Goal: Information Seeking & Learning: Find specific fact

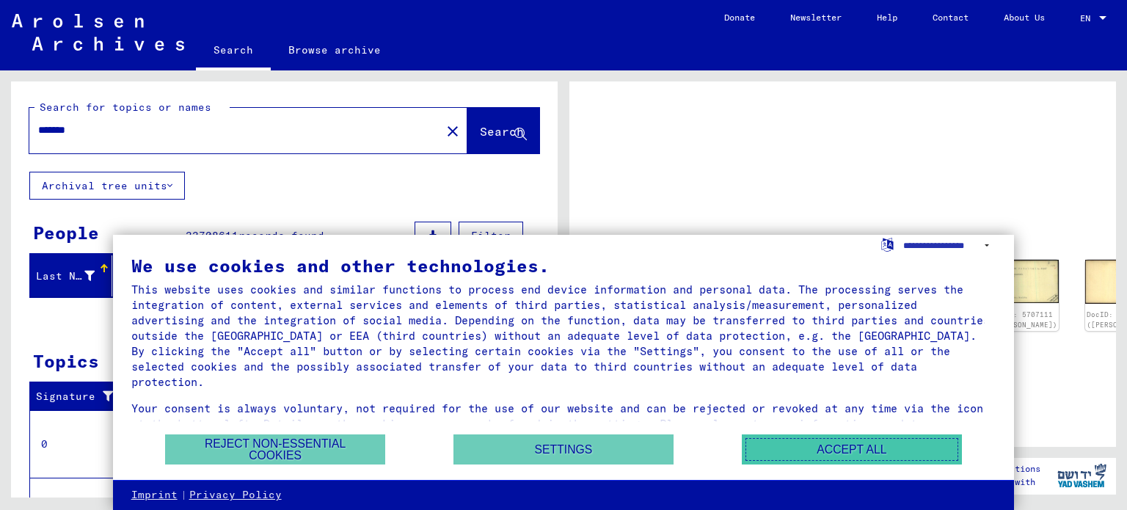
click at [858, 446] on button "Accept all" at bounding box center [852, 449] width 220 height 30
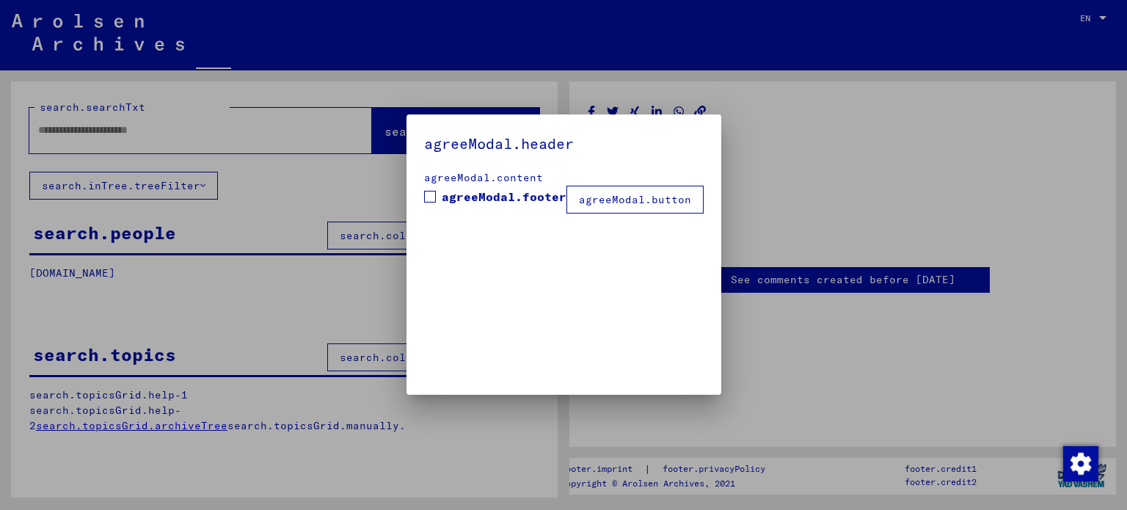
type input "*******"
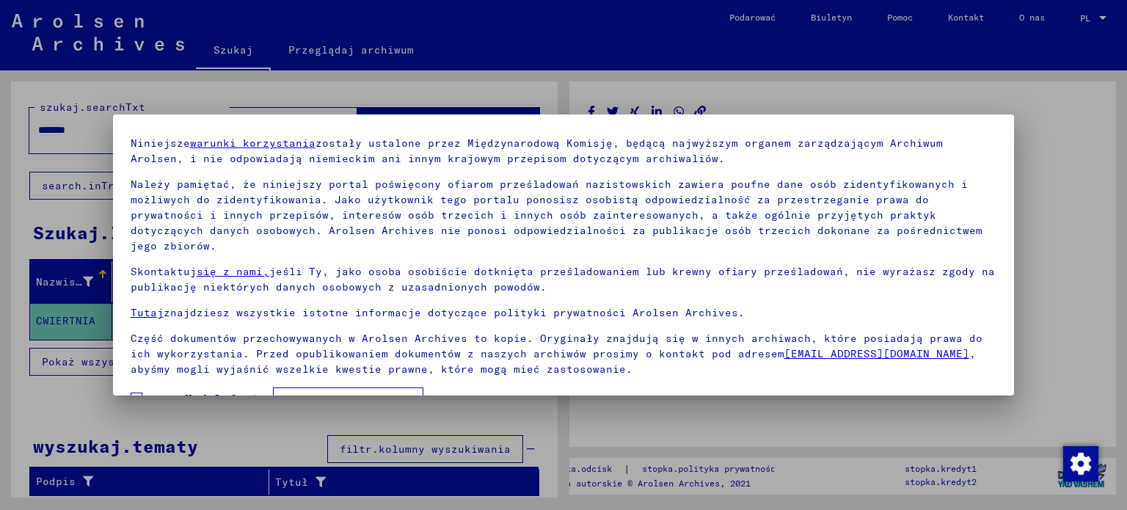
scroll to position [67, 0]
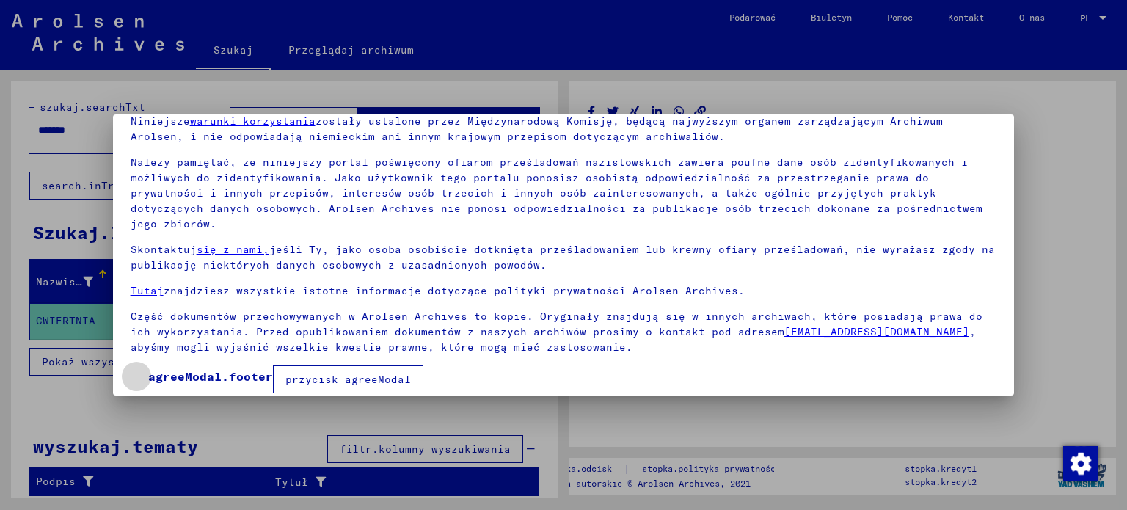
click at [139, 370] on span at bounding box center [137, 376] width 12 height 12
click at [340, 373] on font "przycisk agreeModal" at bounding box center [347, 379] width 125 height 13
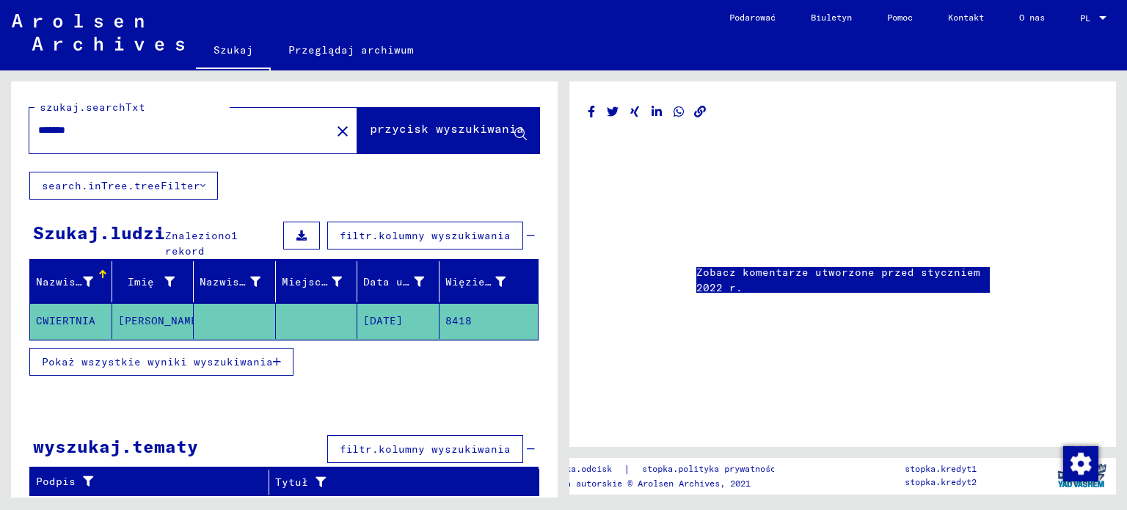
click at [129, 357] on font "Pokaż wszystkie wyniki wyszukiwania" at bounding box center [157, 361] width 231 height 13
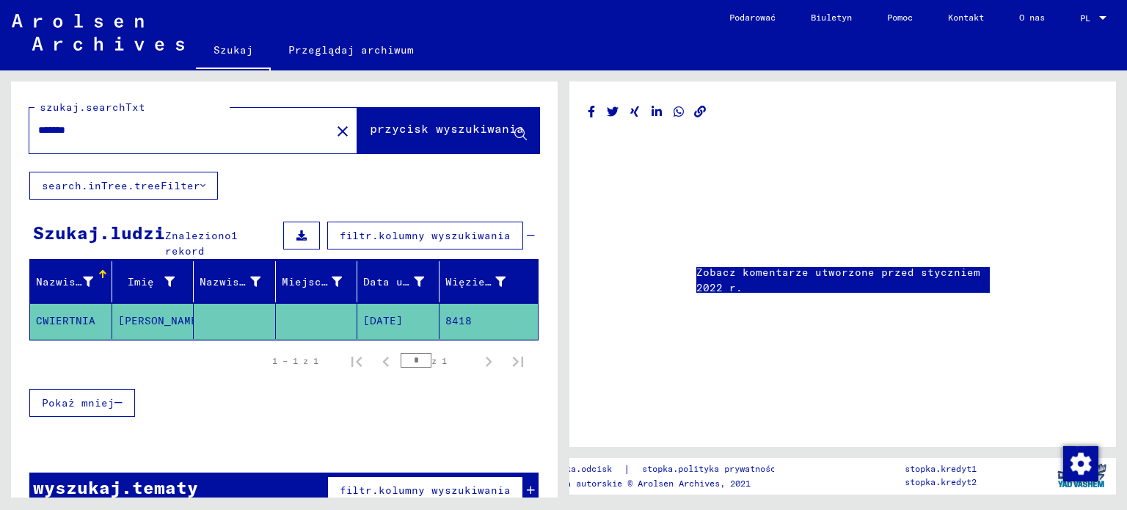
click at [95, 318] on mat-cell "CWIERTNIA" at bounding box center [71, 321] width 82 height 36
click at [73, 320] on font "CWIERTNIA" at bounding box center [65, 320] width 59 height 13
click at [136, 317] on font "[PERSON_NAME]" at bounding box center [161, 320] width 86 height 13
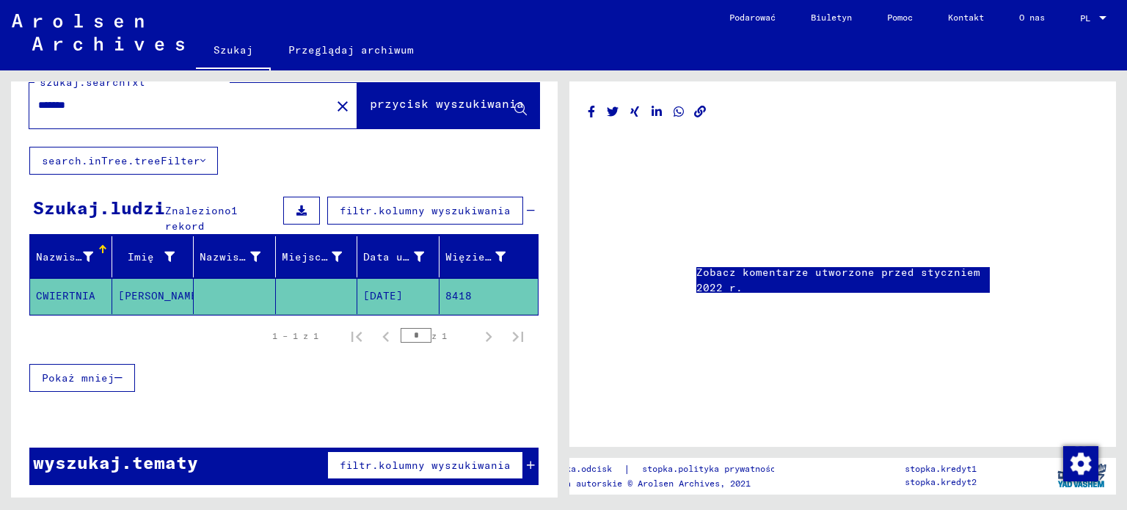
click at [810, 279] on link "Zobacz komentarze utworzone przed styczniem 2022 r." at bounding box center [842, 280] width 293 height 31
click at [296, 340] on div "1 – 1 z 1 * z 1" at bounding box center [394, 335] width 278 height 29
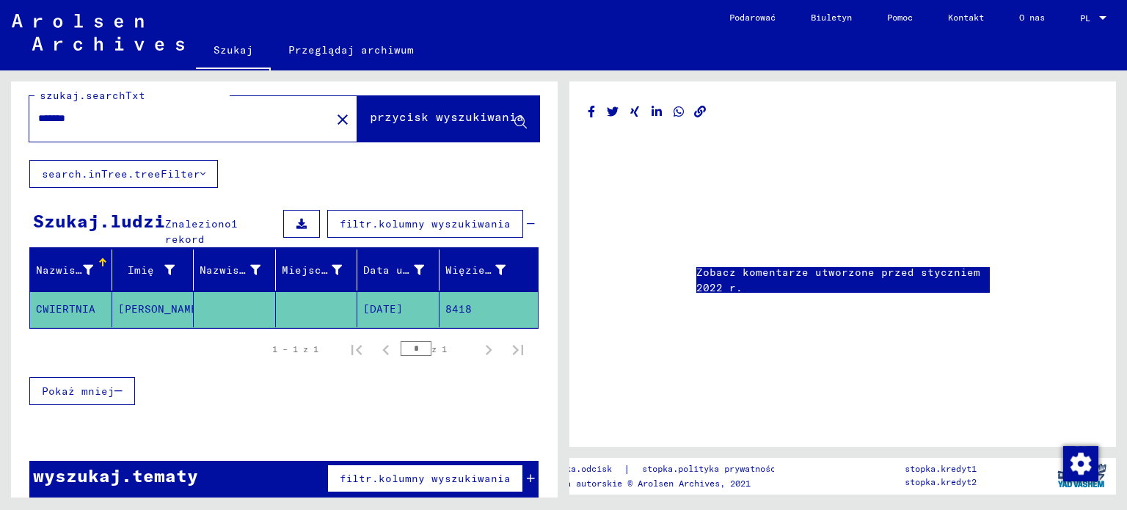
scroll to position [0, 0]
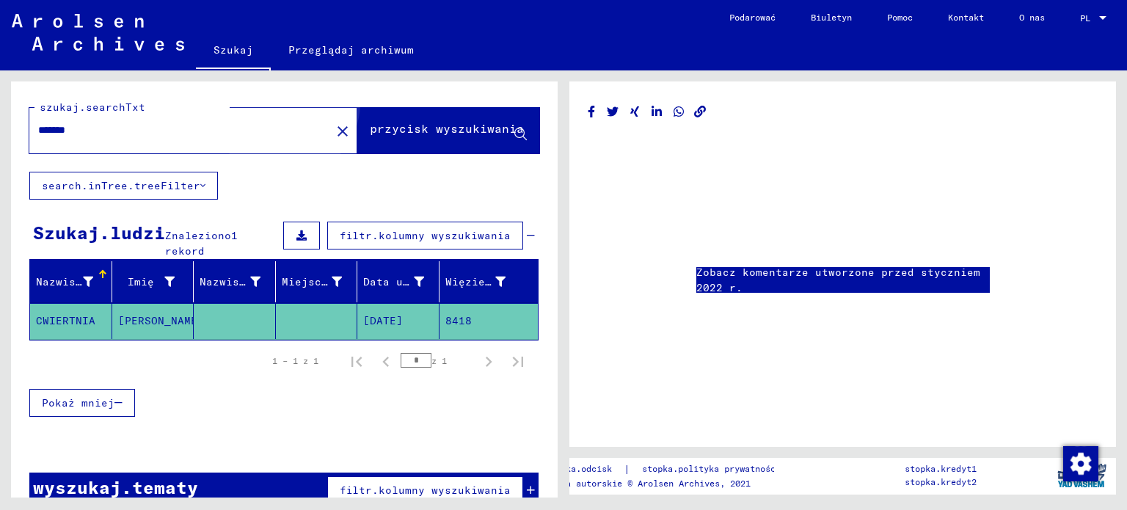
click at [443, 121] on font "przycisk wyszukiwania" at bounding box center [447, 128] width 154 height 15
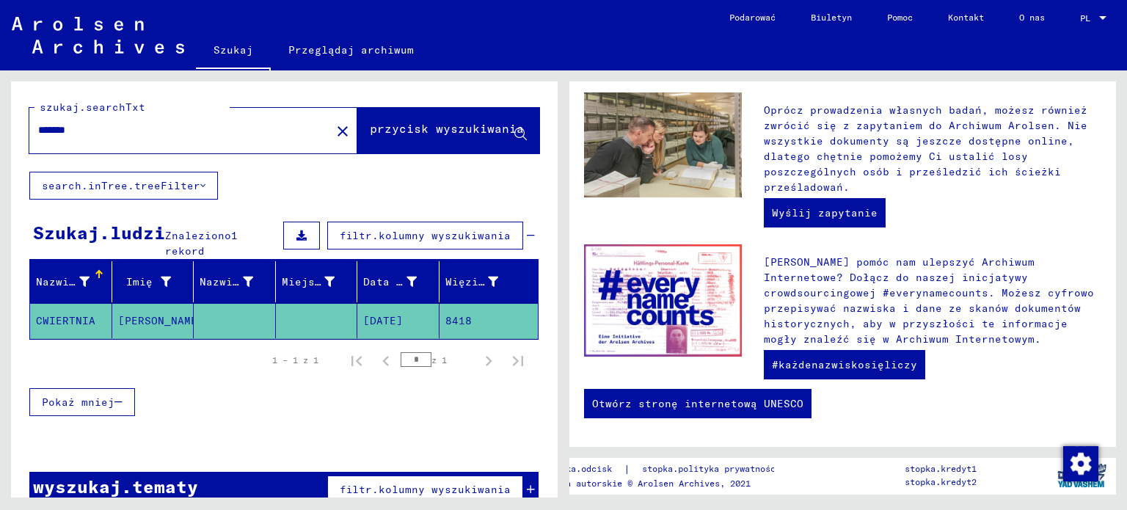
click at [72, 316] on font "CWIERTNIA" at bounding box center [65, 320] width 59 height 13
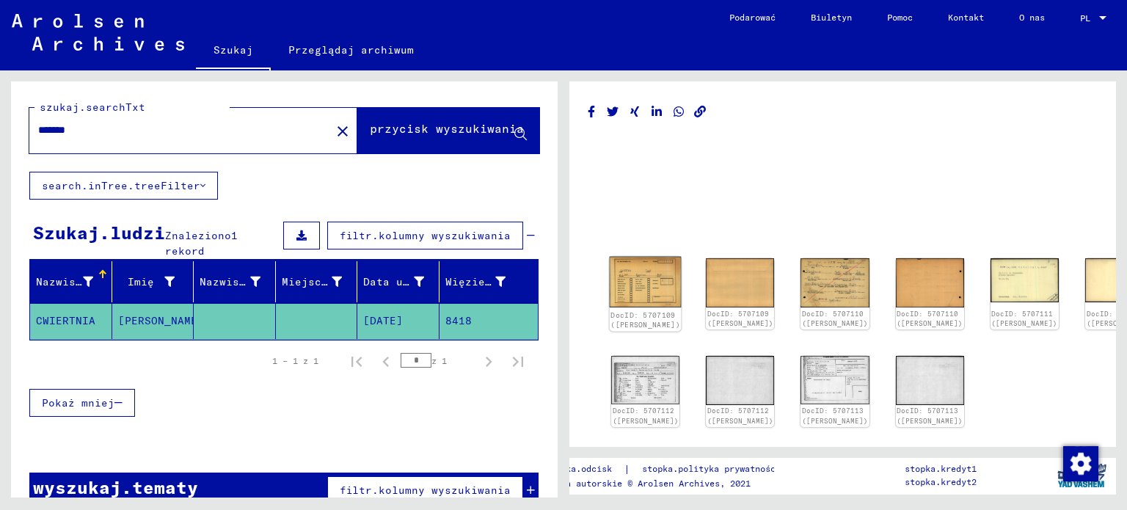
click at [627, 278] on img at bounding box center [646, 282] width 72 height 51
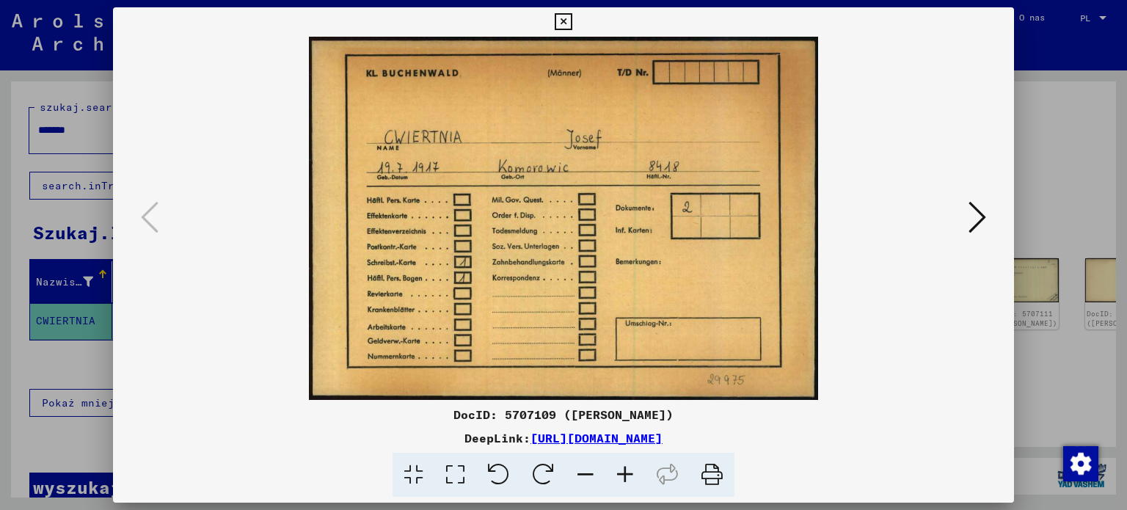
click at [974, 218] on icon at bounding box center [977, 217] width 18 height 35
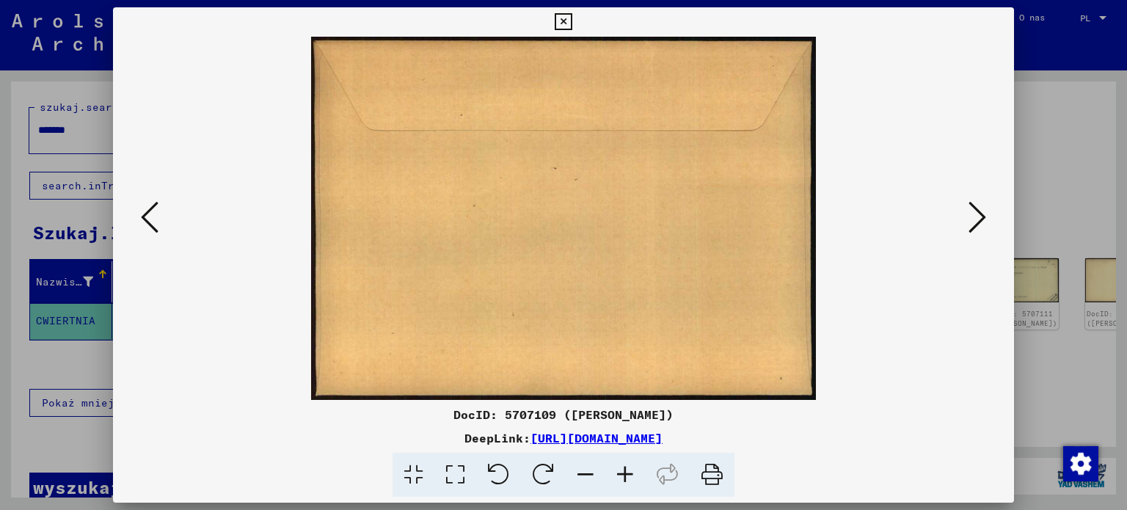
click at [974, 218] on icon at bounding box center [977, 217] width 18 height 35
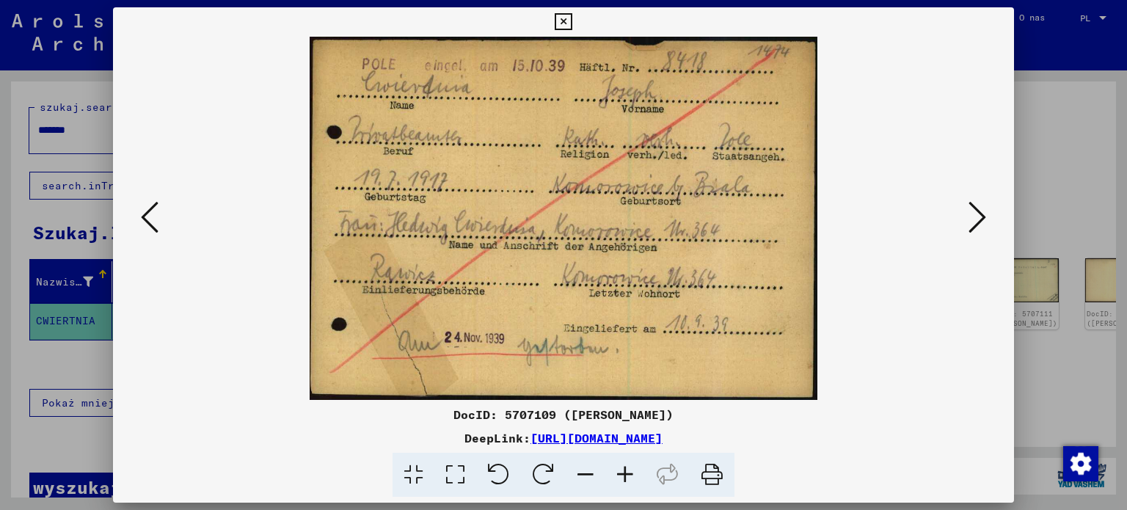
click at [981, 214] on icon at bounding box center [977, 217] width 18 height 35
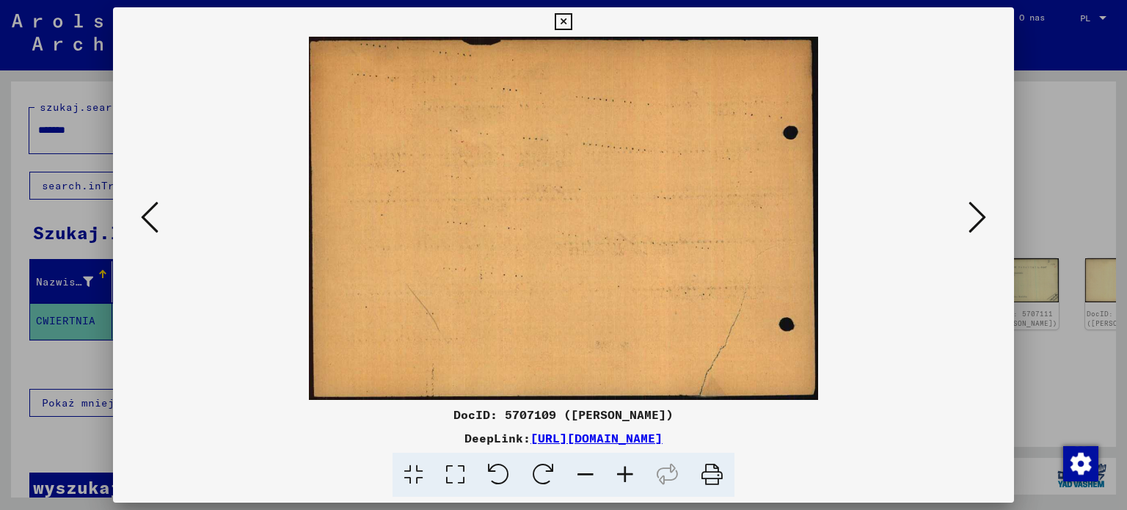
click at [981, 214] on icon at bounding box center [977, 217] width 18 height 35
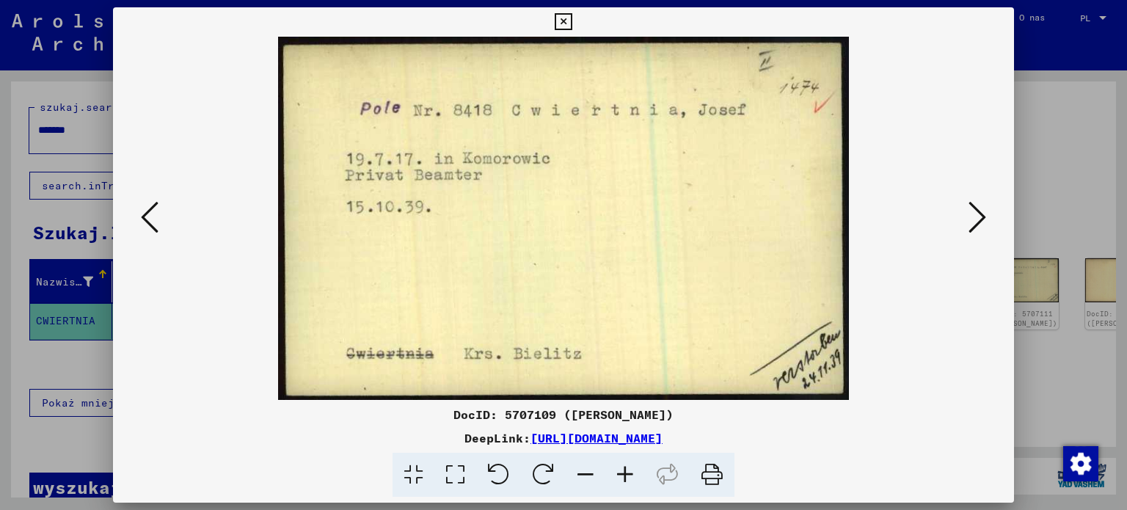
click at [981, 214] on icon at bounding box center [977, 217] width 18 height 35
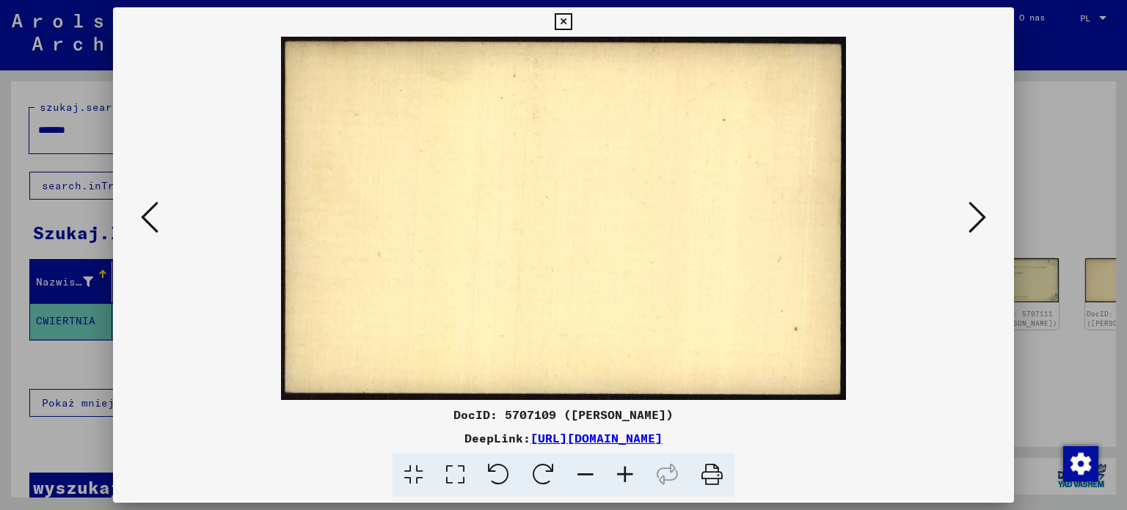
click at [981, 214] on icon at bounding box center [977, 217] width 18 height 35
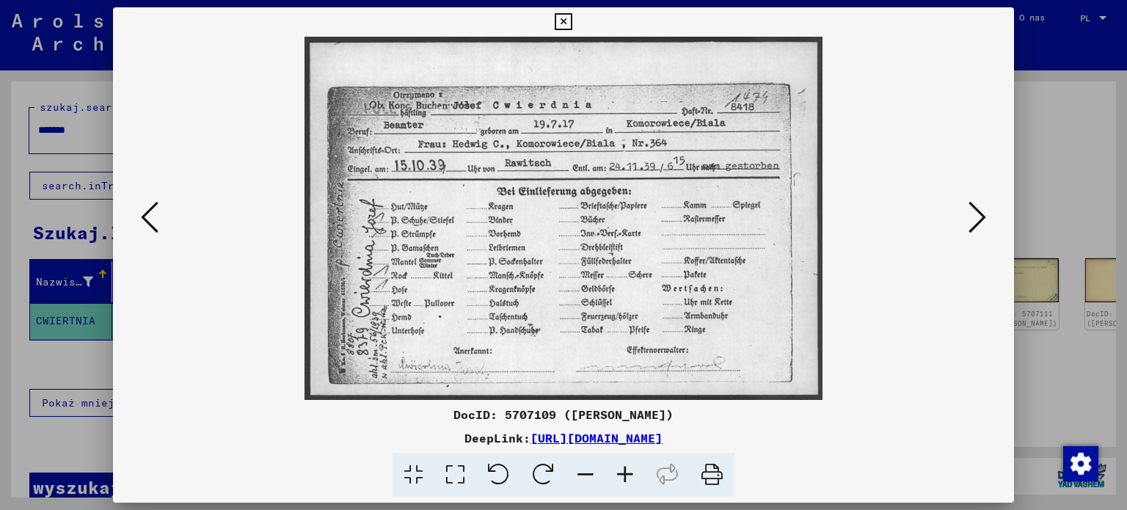
click at [981, 214] on icon at bounding box center [977, 217] width 18 height 35
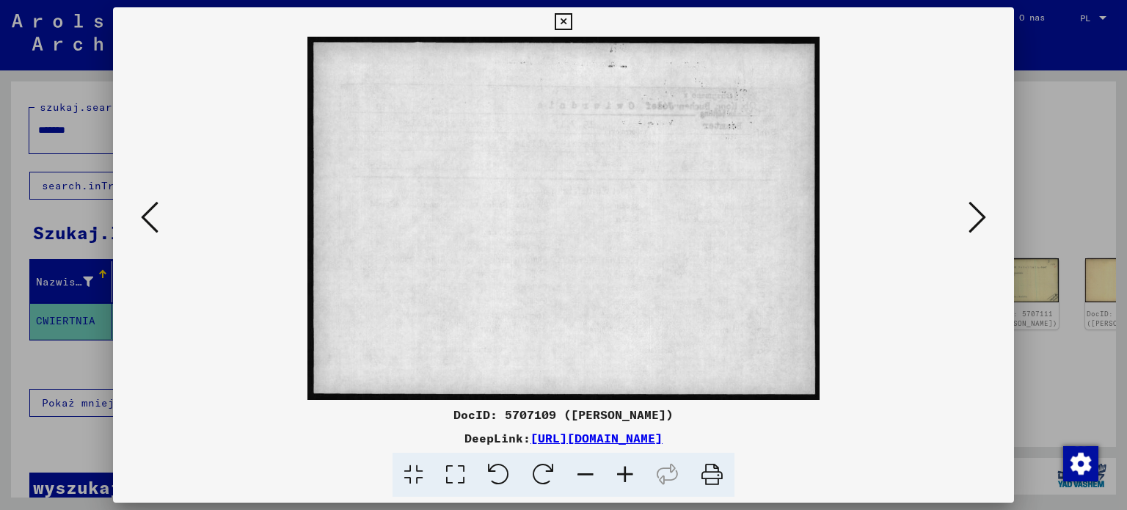
click at [981, 214] on icon at bounding box center [977, 217] width 18 height 35
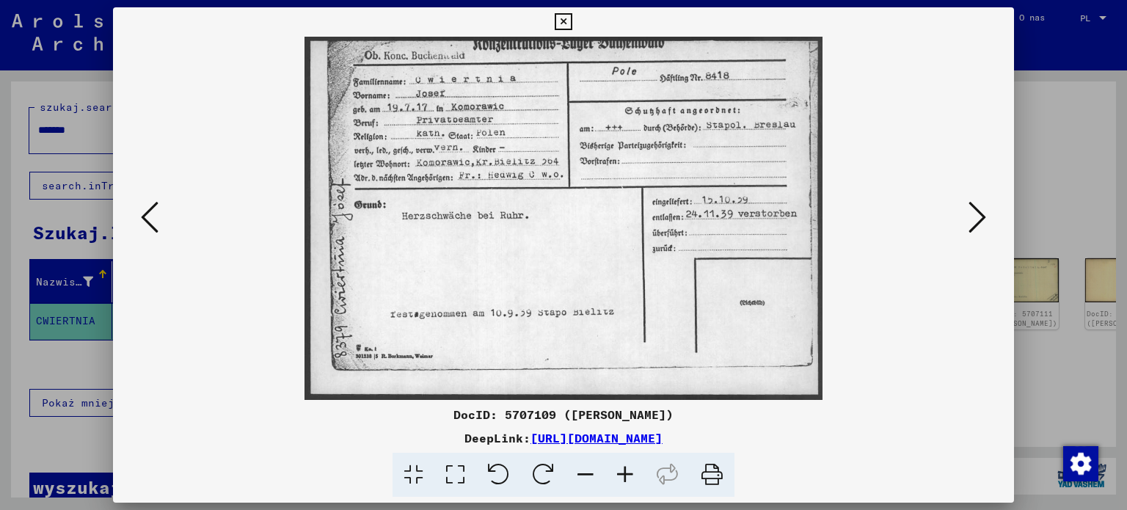
click at [981, 214] on icon at bounding box center [977, 217] width 18 height 35
